Goal: Information Seeking & Learning: Learn about a topic

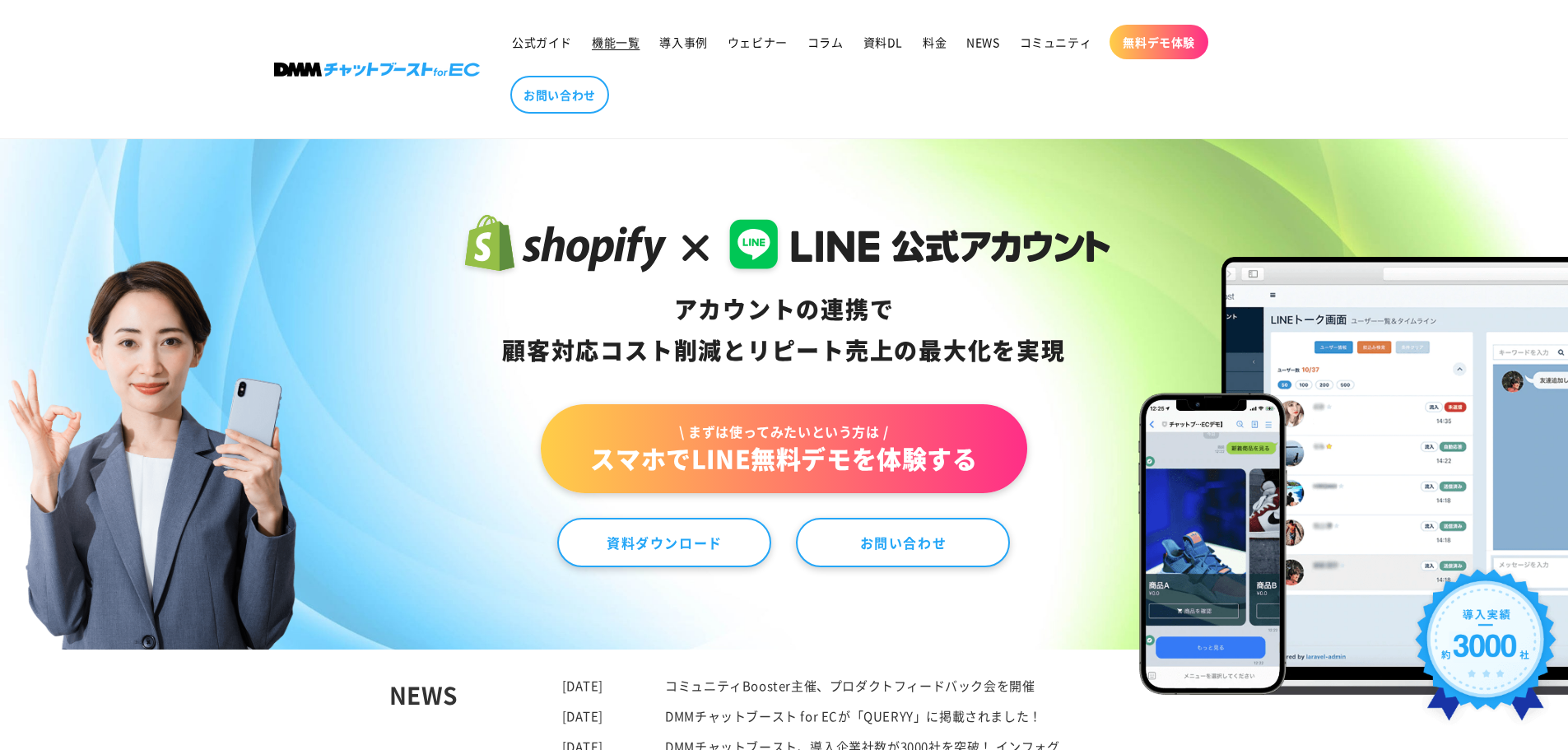
click at [596, 49] on span "機能一覧" at bounding box center [615, 42] width 48 height 15
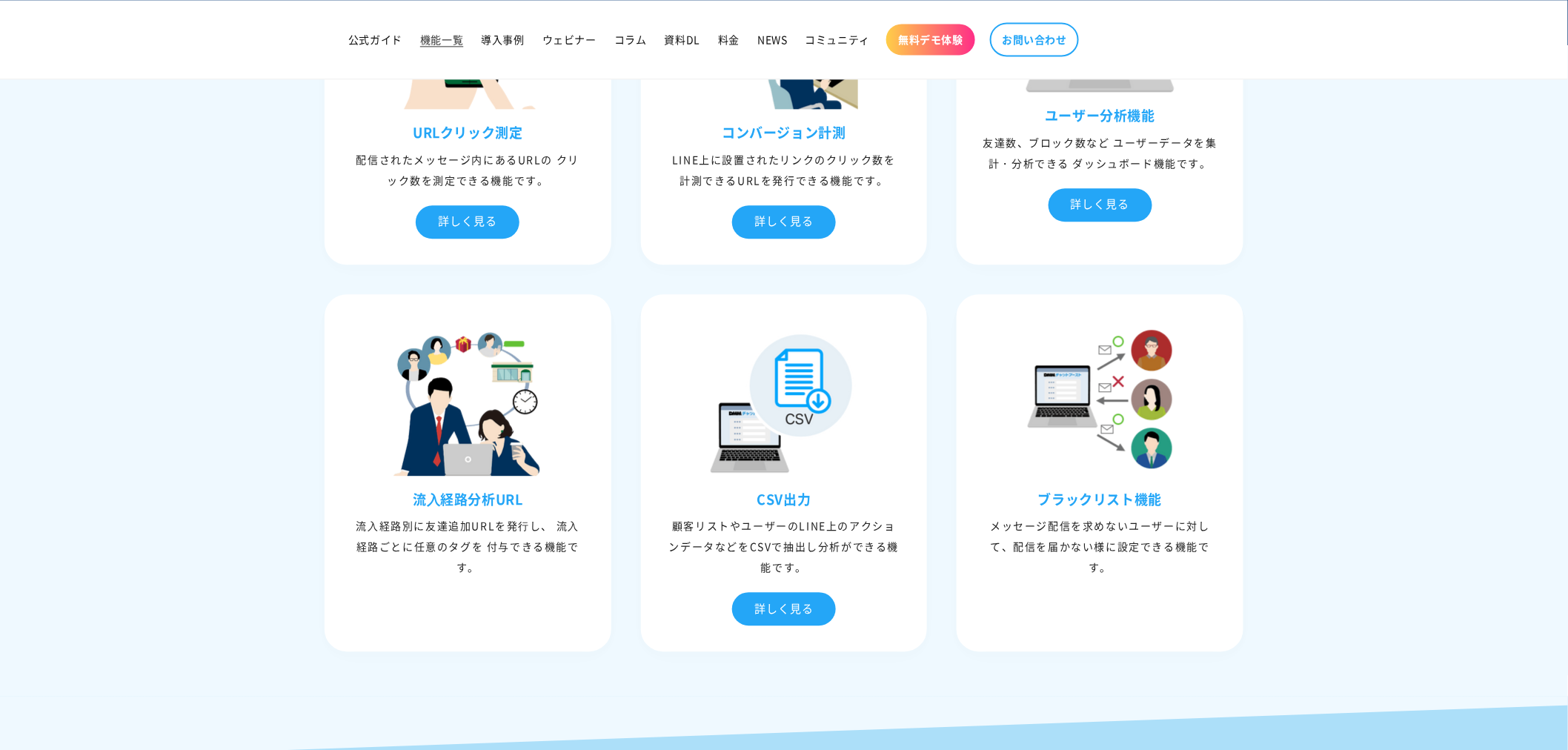
scroll to position [3762, 0]
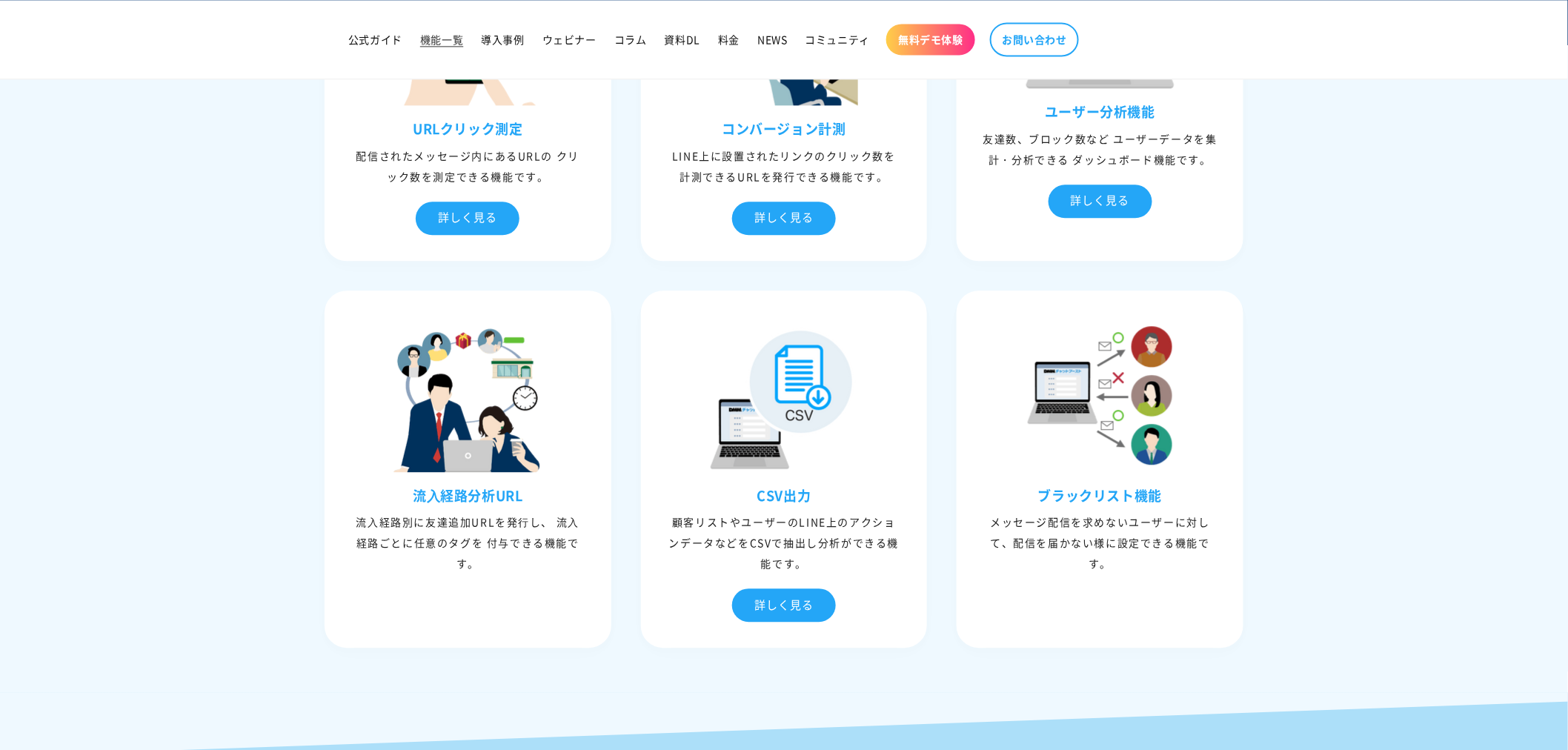
click at [1342, 325] on section "03 分析機能 ユーザーに付与したタグなどを分析し、それらを配信や個別対応で活⽤することができます。 URLクリック測定 配信されたメッセージ内にあるURLの…" at bounding box center [784, 220] width 1568 height 884
click at [1137, 184] on div "詳しく見る" at bounding box center [1100, 201] width 104 height 34
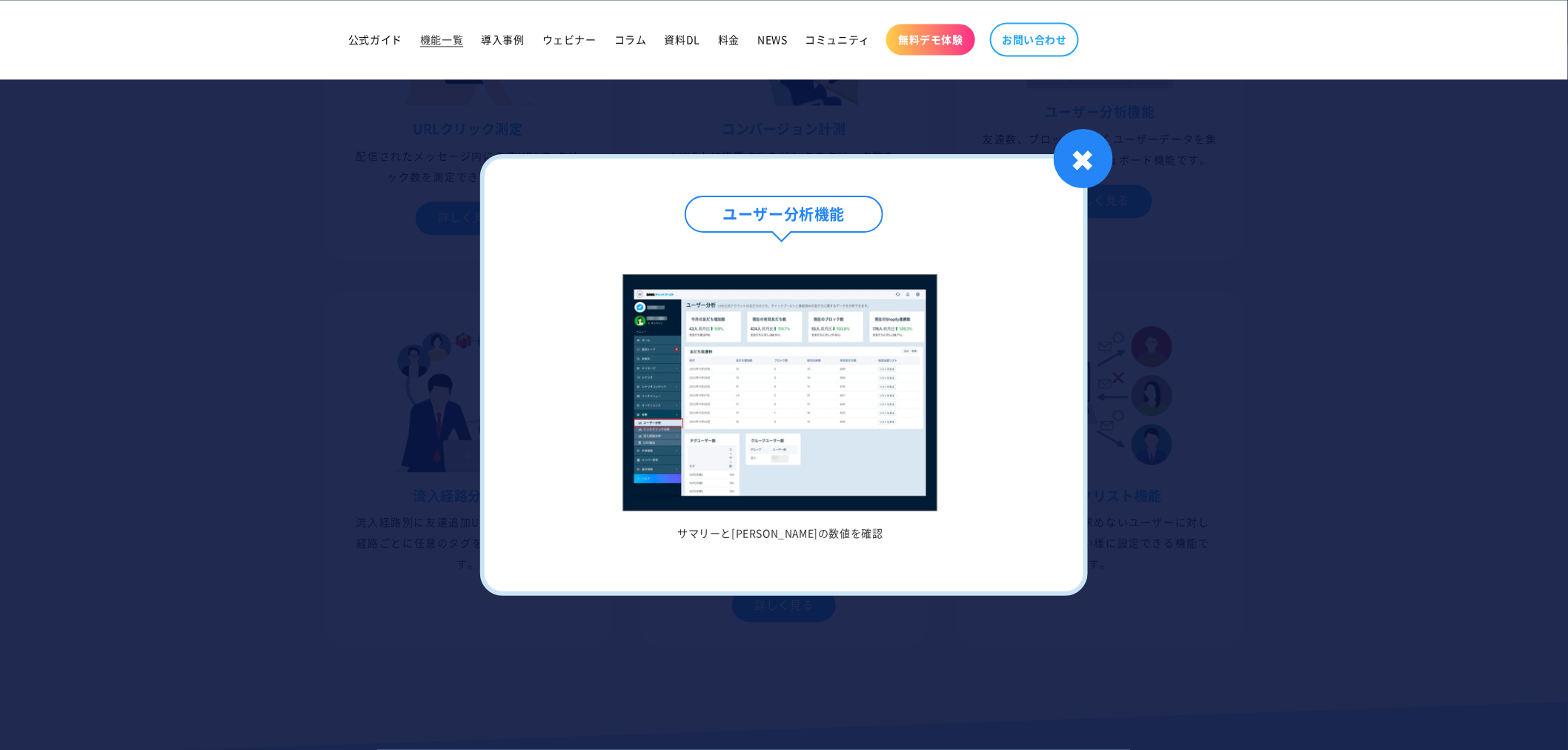
scroll to position [4011, 0]
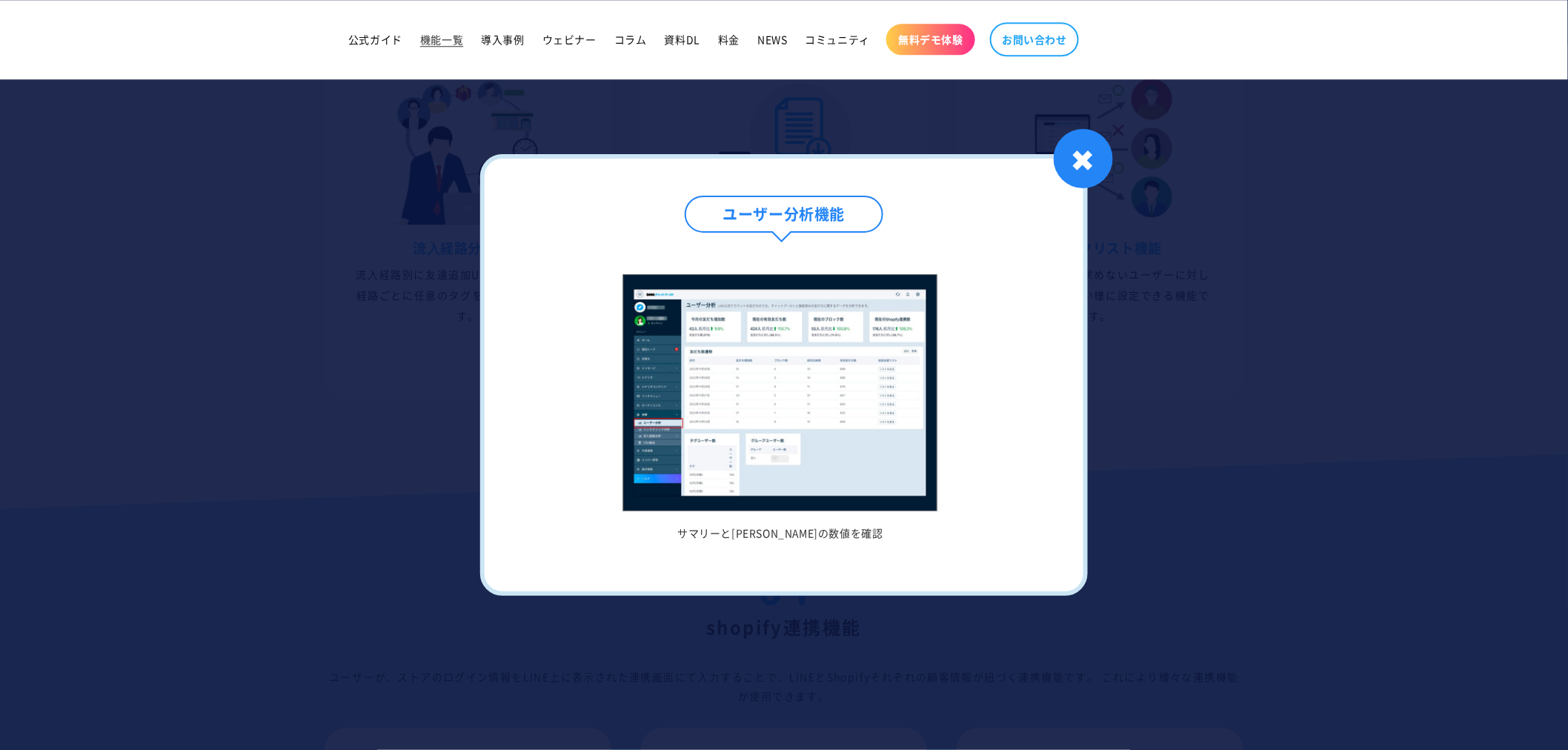
click at [787, 230] on h4 "ユーザー分析機能" at bounding box center [784, 214] width 199 height 37
click at [798, 205] on h4 "ユーザー分析機能" at bounding box center [784, 214] width 199 height 37
drag, startPoint x: 1093, startPoint y: 167, endPoint x: 1135, endPoint y: 84, distance: 93.0
click at [1121, 109] on div "ユーザー分析機能 サマリーとデイリーの数値を確認 1 / / 1 ✖" at bounding box center [784, 375] width 1568 height 750
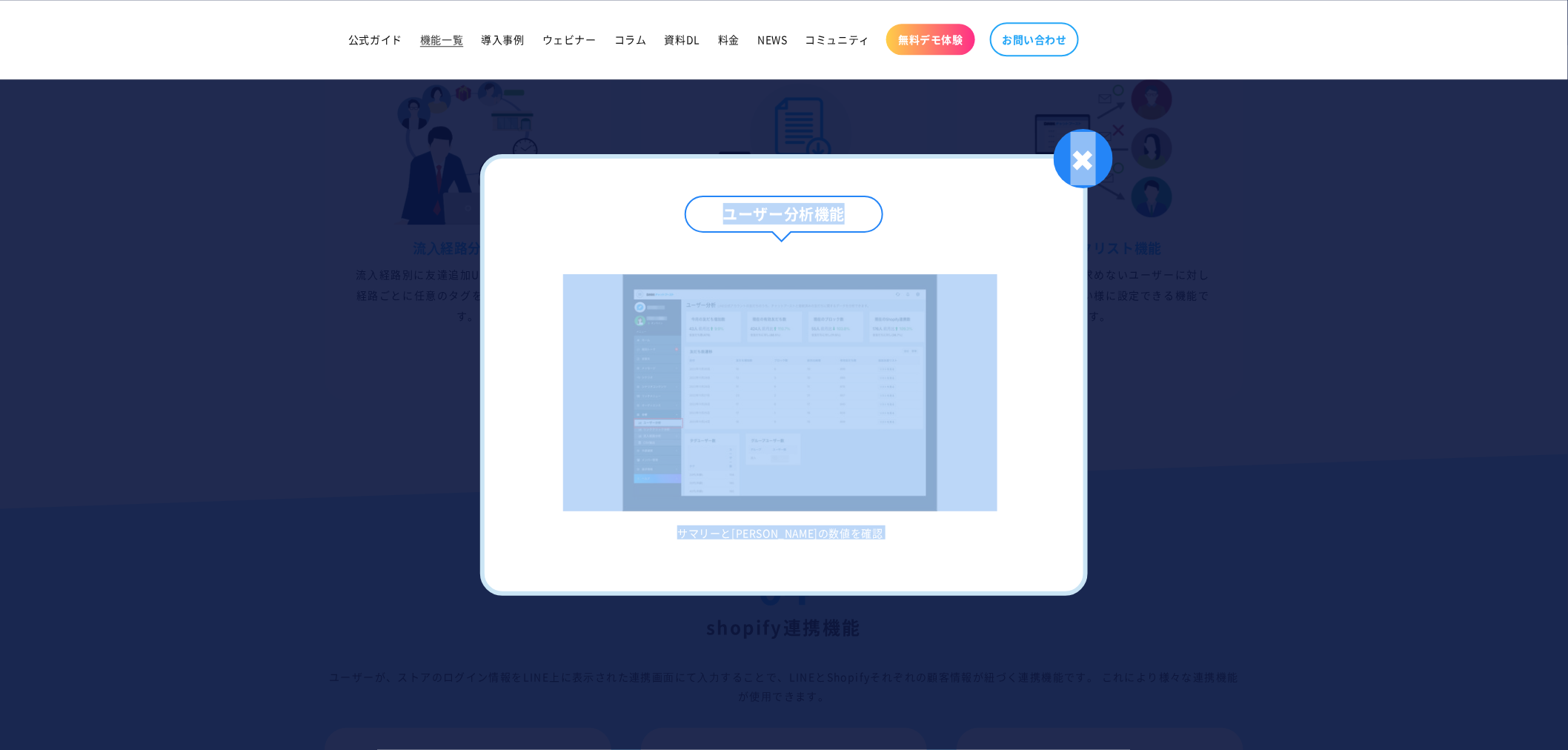
click at [1097, 174] on div "✖" at bounding box center [1083, 158] width 59 height 59
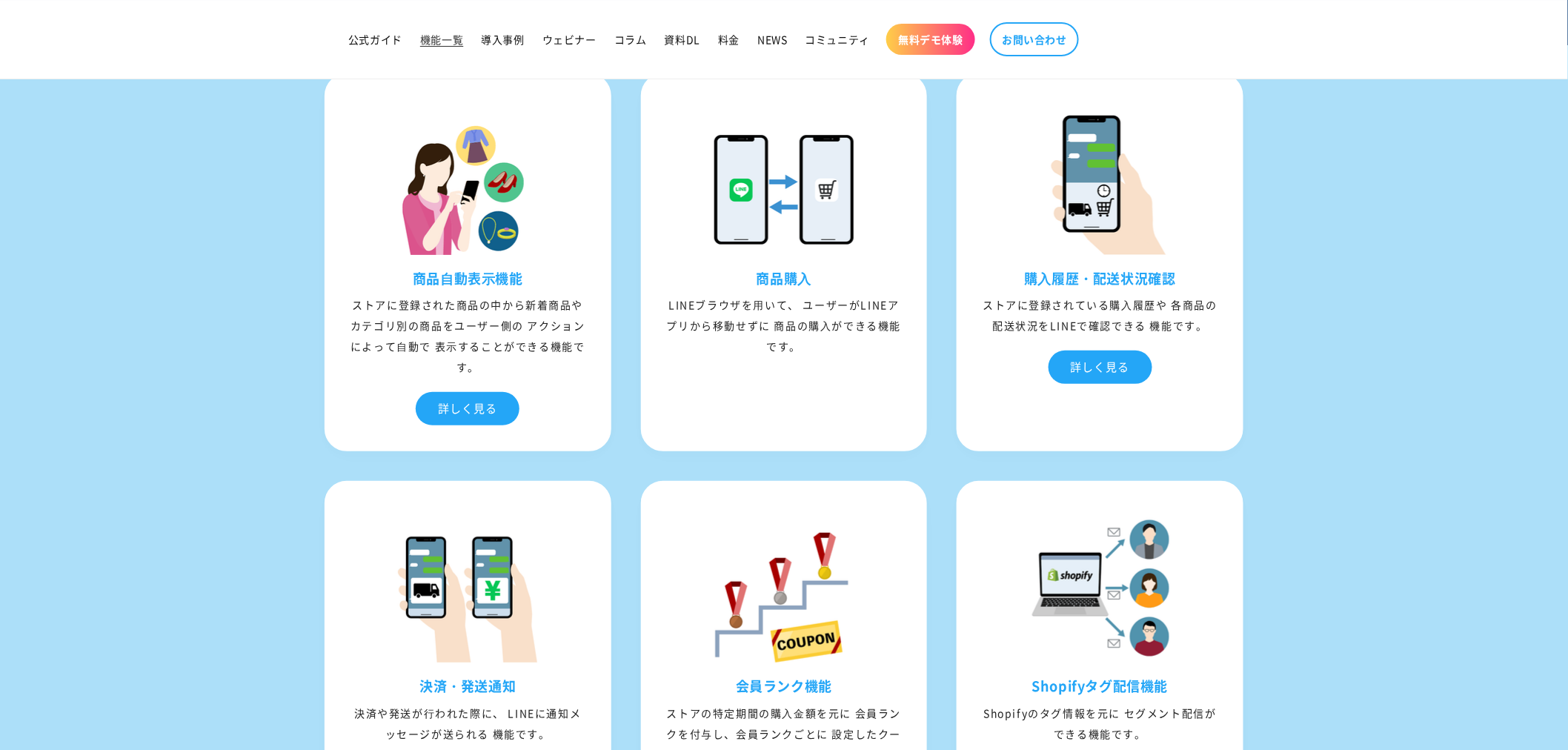
scroll to position [4669, 0]
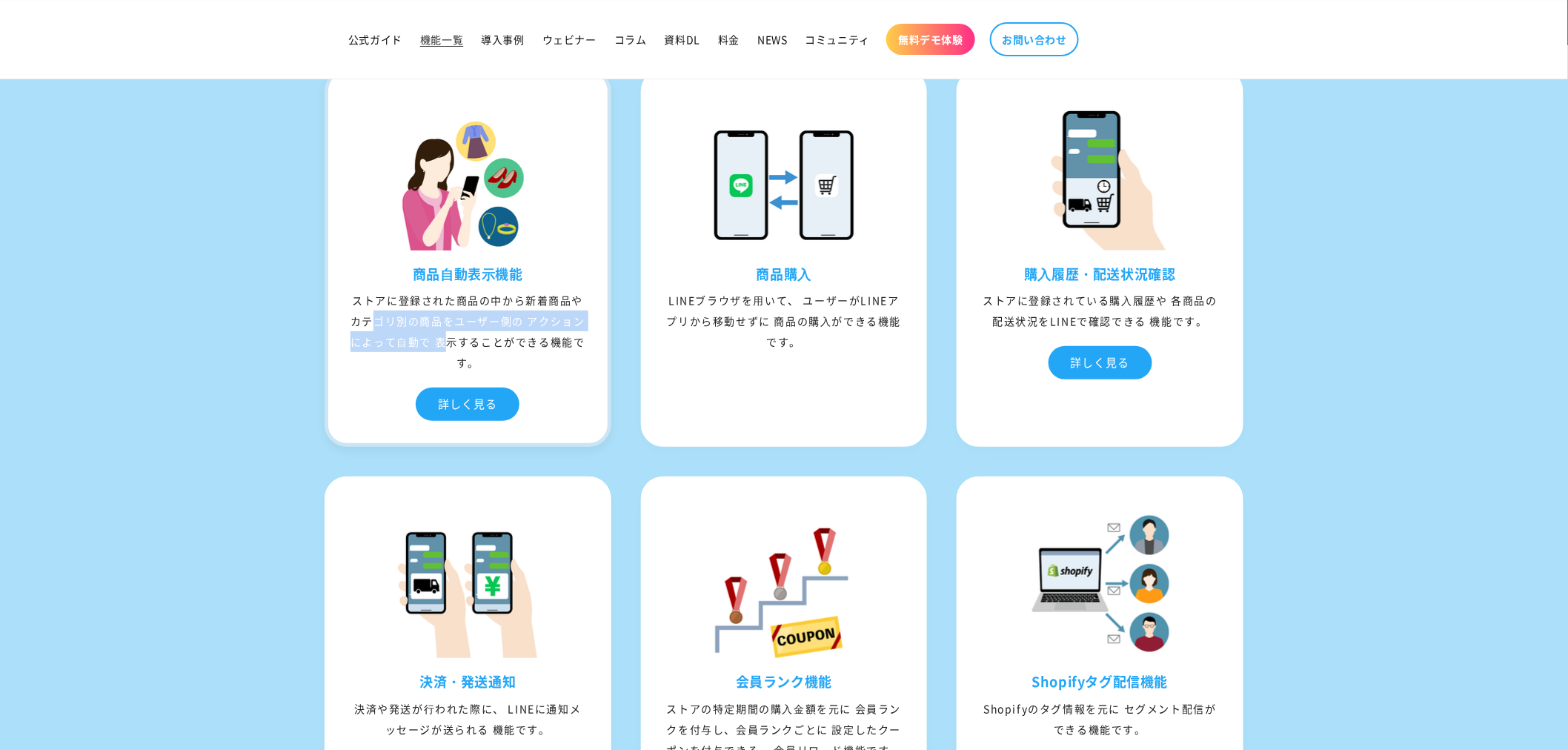
drag, startPoint x: 443, startPoint y: 279, endPoint x: 523, endPoint y: 315, distance: 87.7
click at [523, 315] on div "商品⾃動表⽰機能 ストアに登録された商品の中から新着商品や カテゴリ別の商品をユーザー側の アクションによって⾃動で 表⽰することができる機能です。 詳しく見る" at bounding box center [468, 354] width 279 height 178
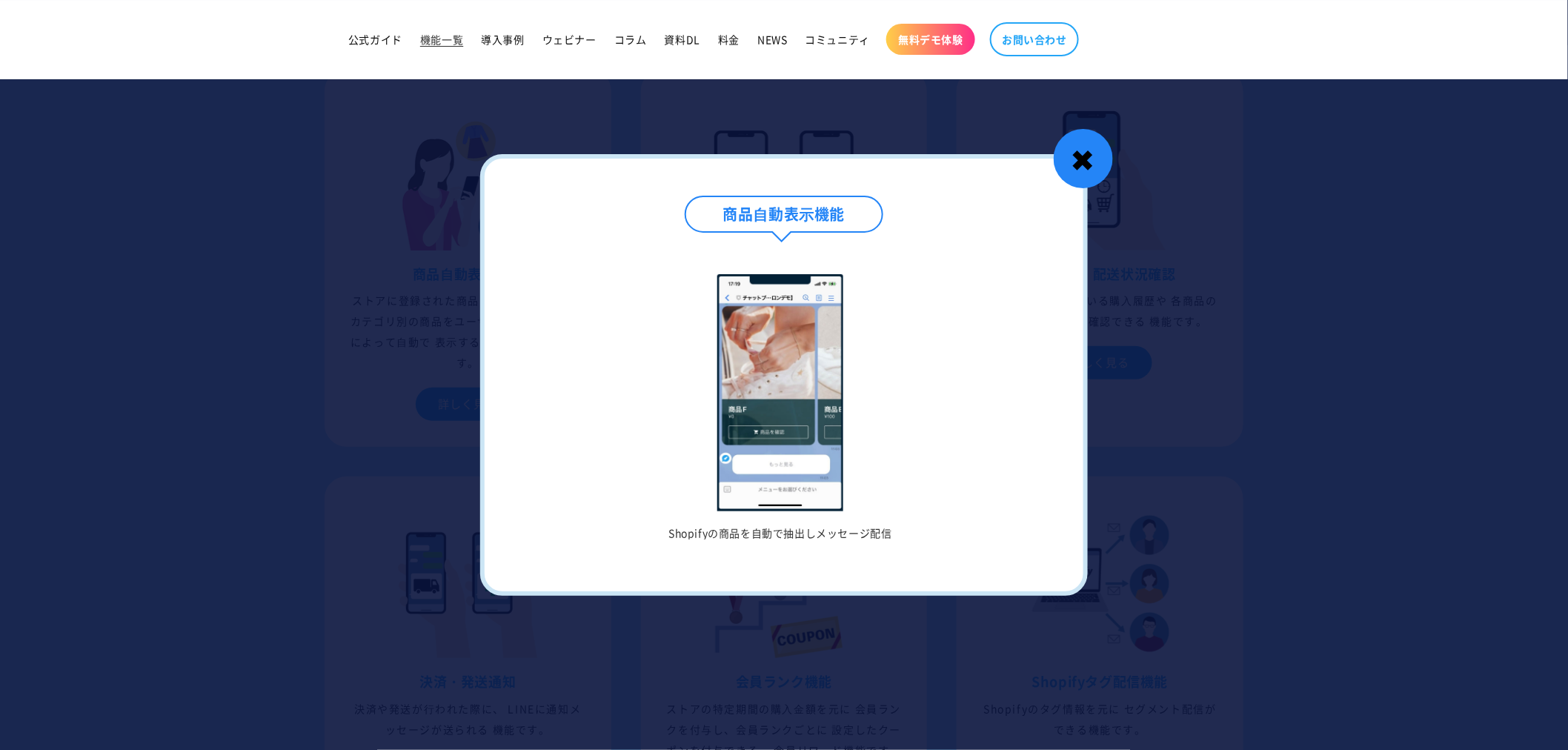
click at [1097, 162] on div "✖" at bounding box center [1083, 158] width 59 height 59
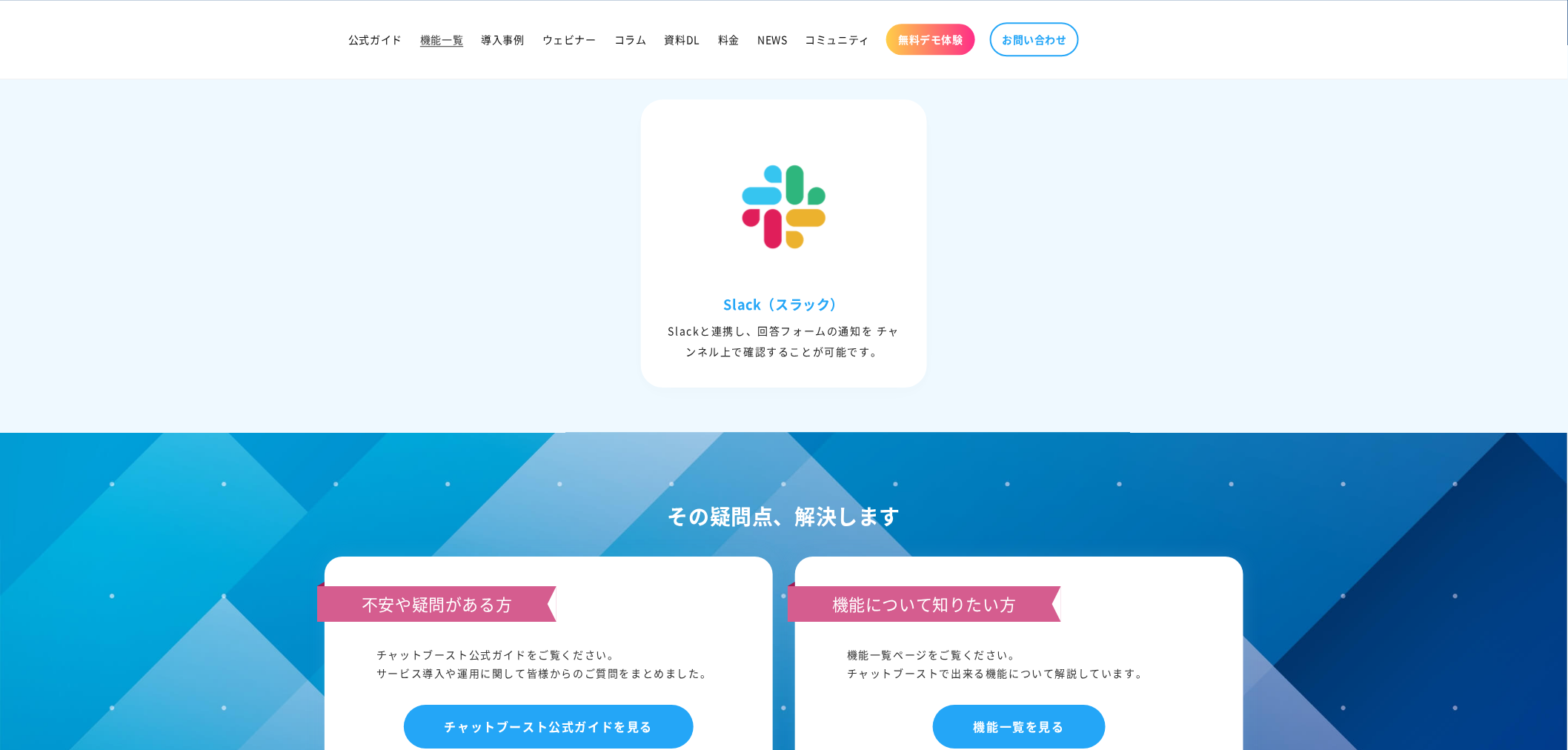
scroll to position [6144, 0]
